Goal: Information Seeking & Learning: Learn about a topic

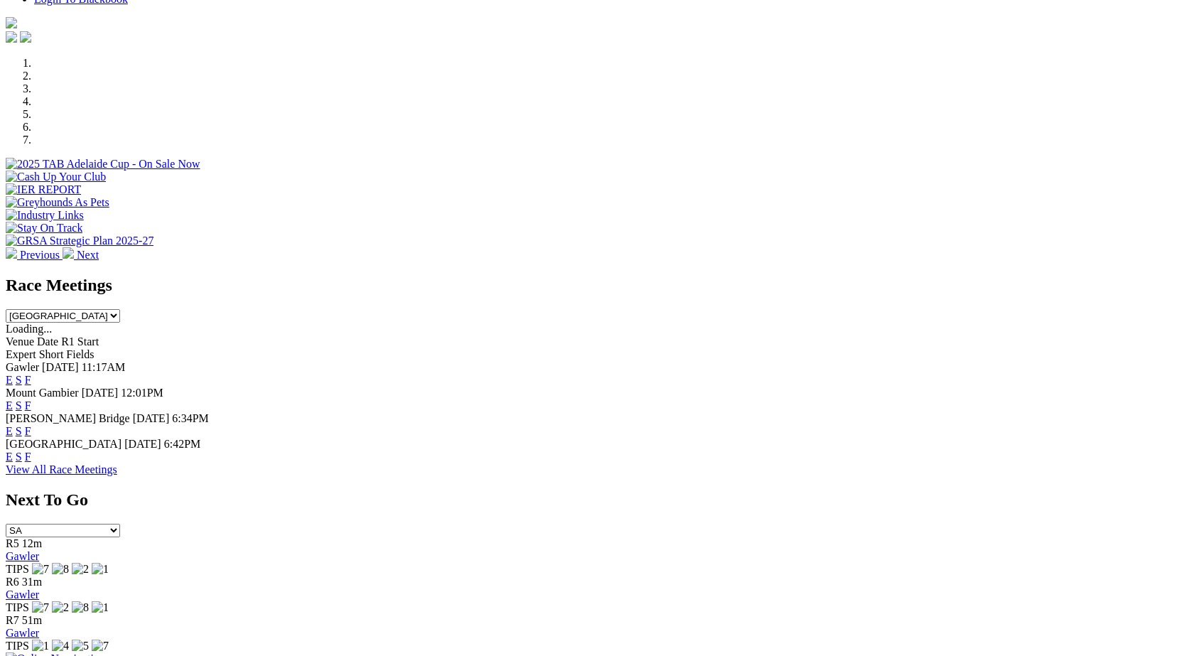
scroll to position [413, 0]
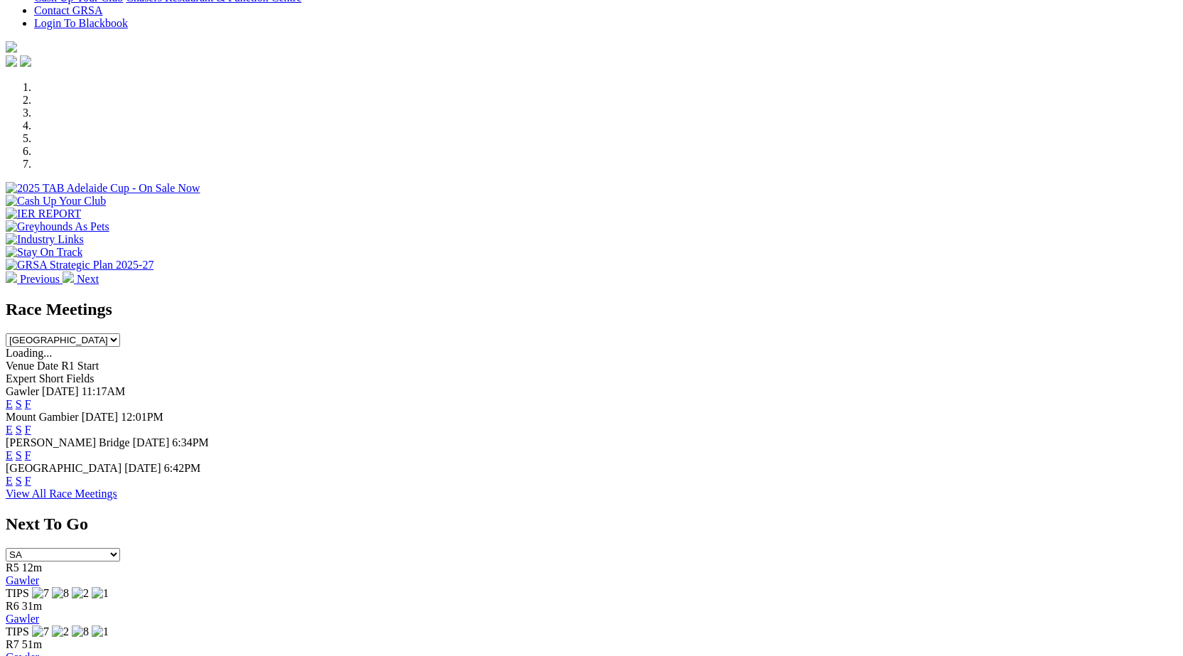
click at [31, 398] on link "F" at bounding box center [28, 404] width 6 height 12
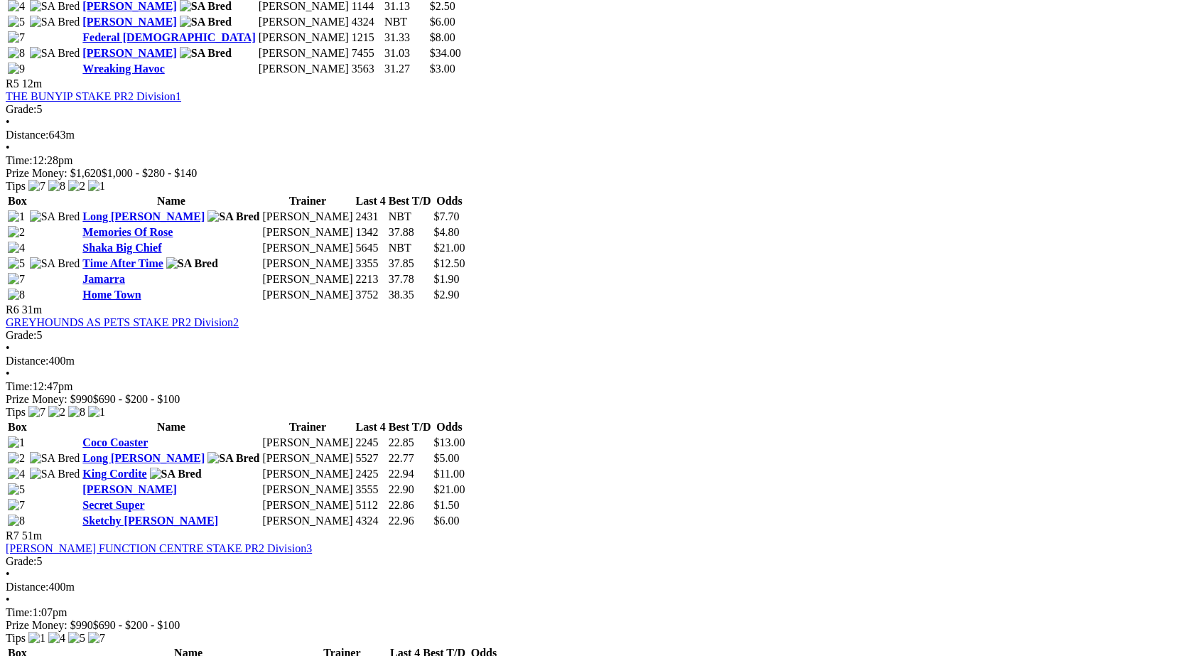
scroll to position [1567, 0]
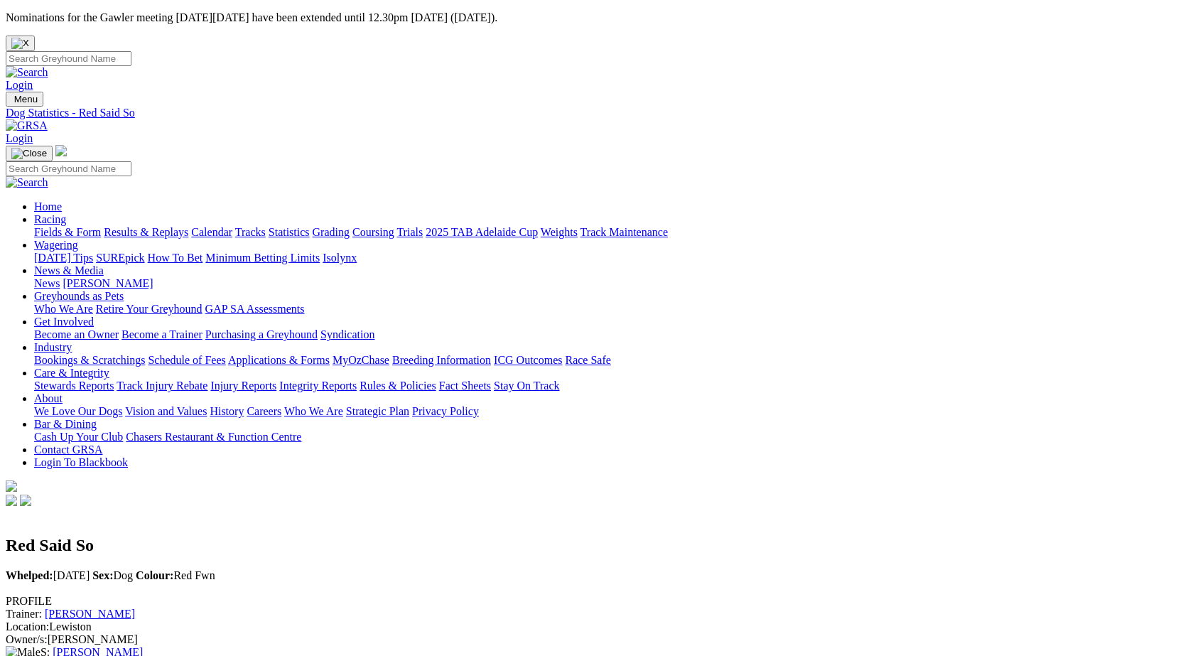
click at [135, 607] on link "[PERSON_NAME]" at bounding box center [90, 613] width 90 height 12
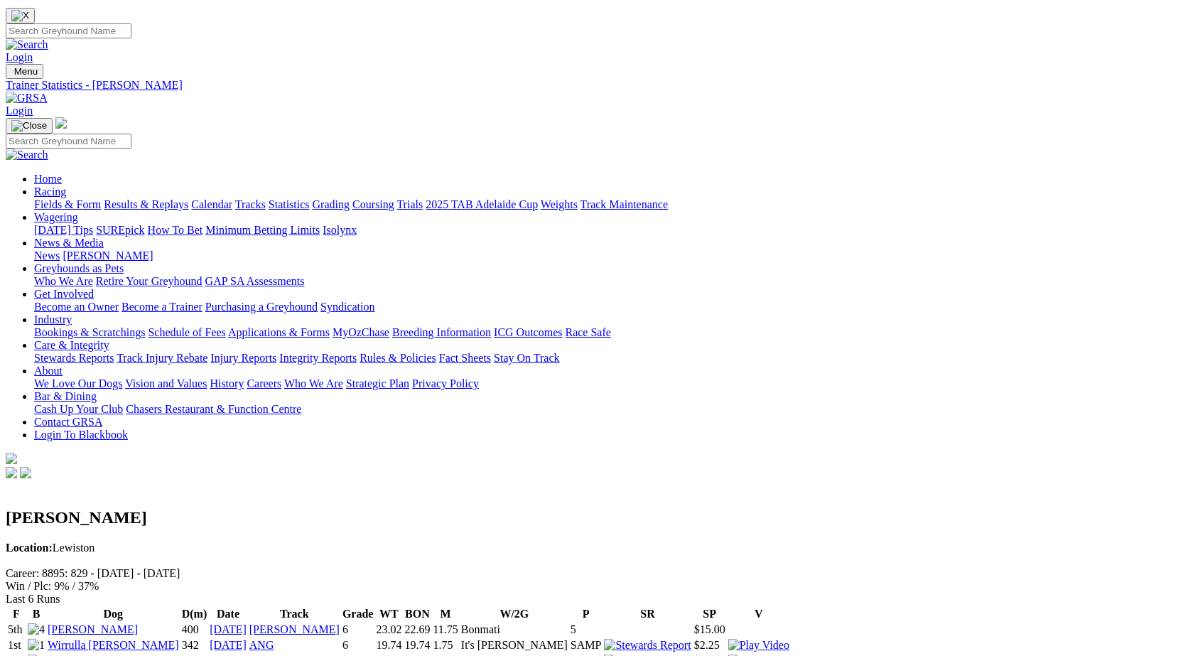
scroll to position [30, 0]
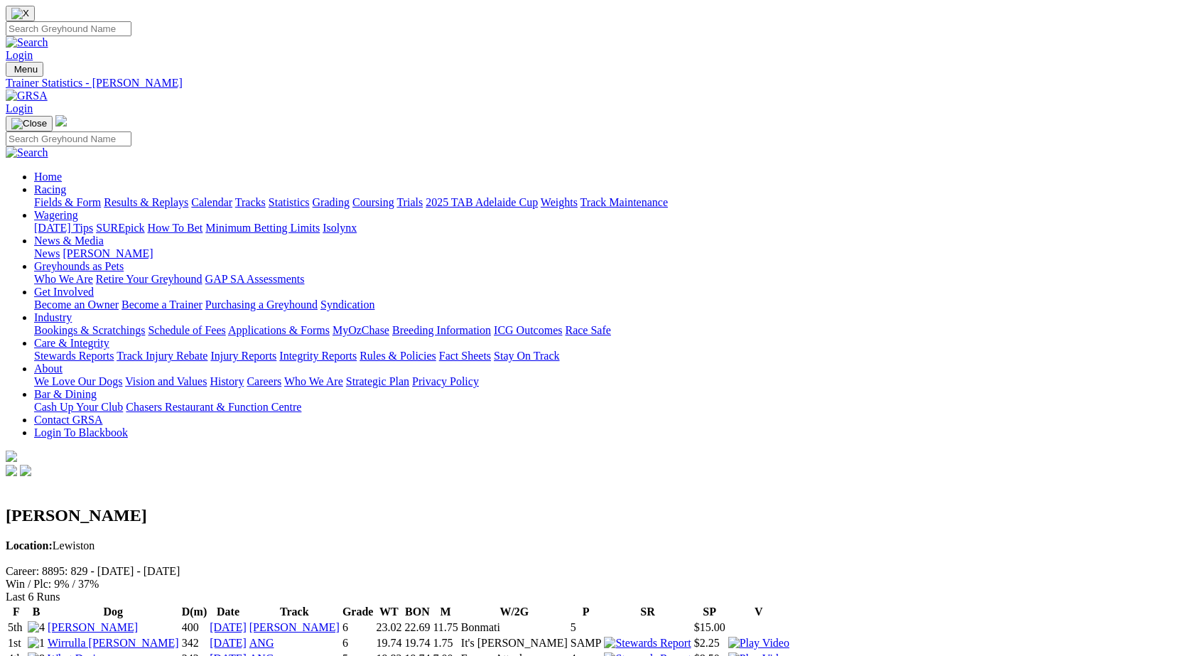
click at [179, 637] on link "Wirrulla Harry" at bounding box center [113, 643] width 131 height 12
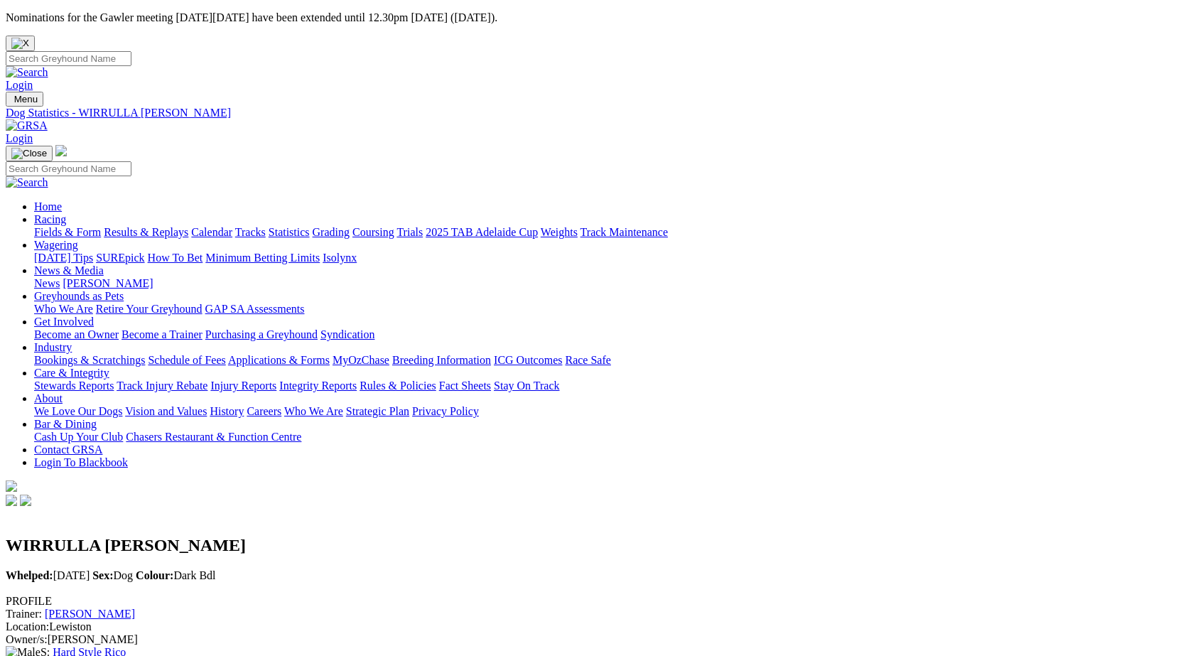
drag, startPoint x: 619, startPoint y: 128, endPoint x: 610, endPoint y: 135, distance: 11.1
click at [357, 379] on link "Integrity Reports" at bounding box center [317, 385] width 77 height 12
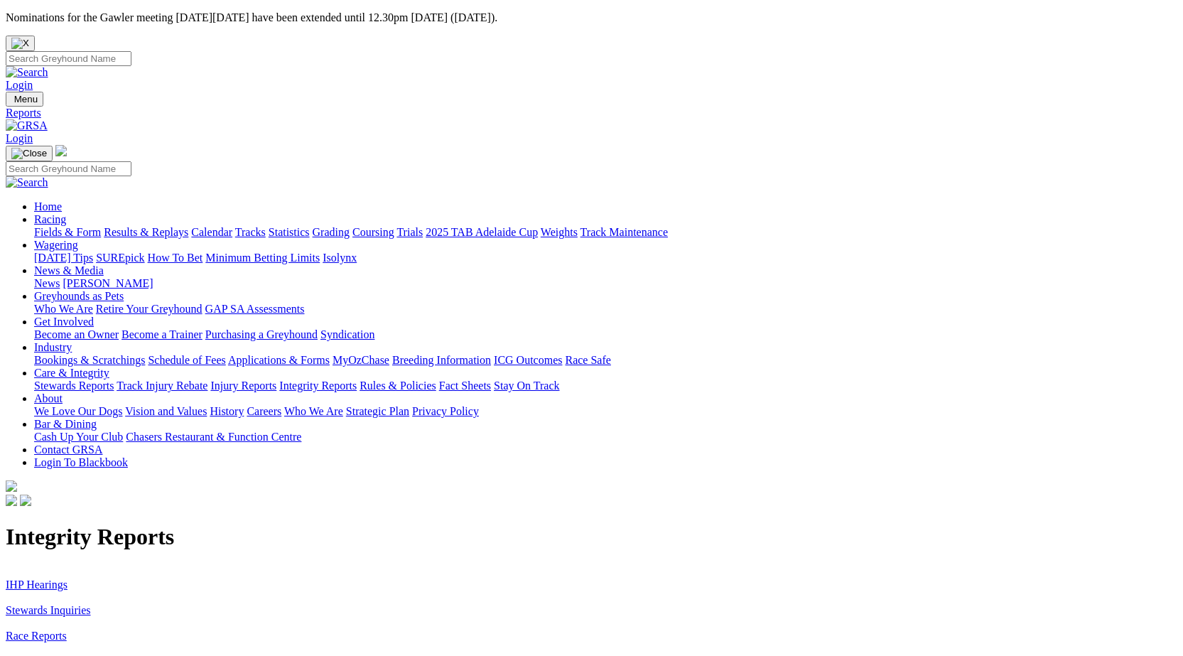
click at [91, 604] on link "Stewards Inquiries" at bounding box center [48, 610] width 85 height 12
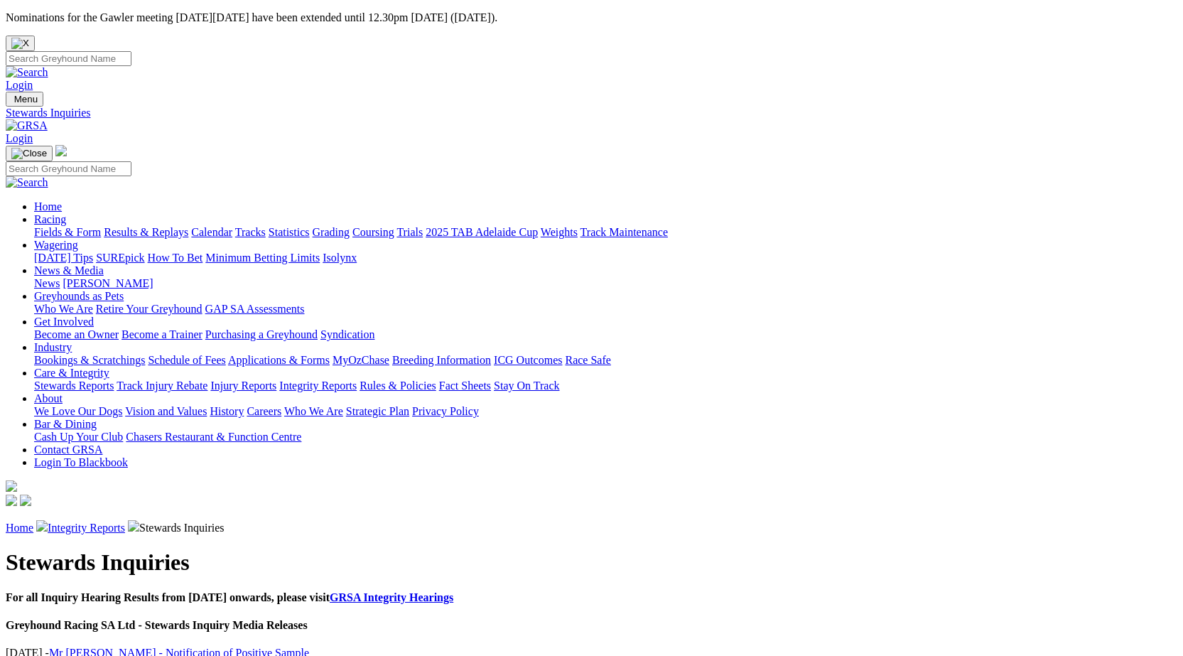
click at [357, 379] on link "Integrity Reports" at bounding box center [317, 385] width 77 height 12
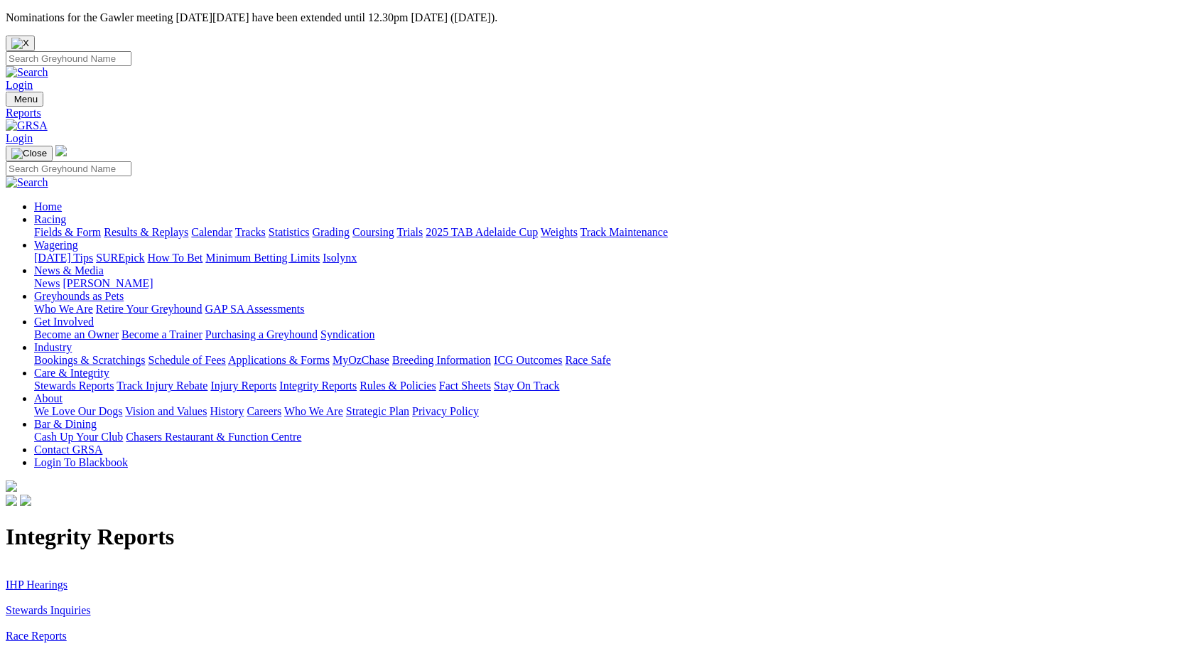
click at [67, 578] on link "IHP Hearings" at bounding box center [37, 584] width 62 height 12
